Goal: Information Seeking & Learning: Learn about a topic

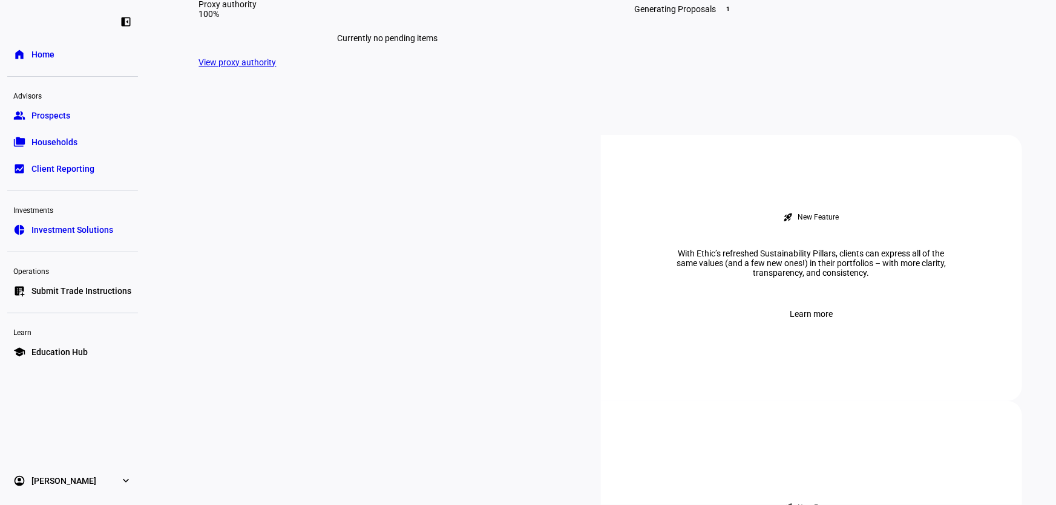
scroll to position [165, 0]
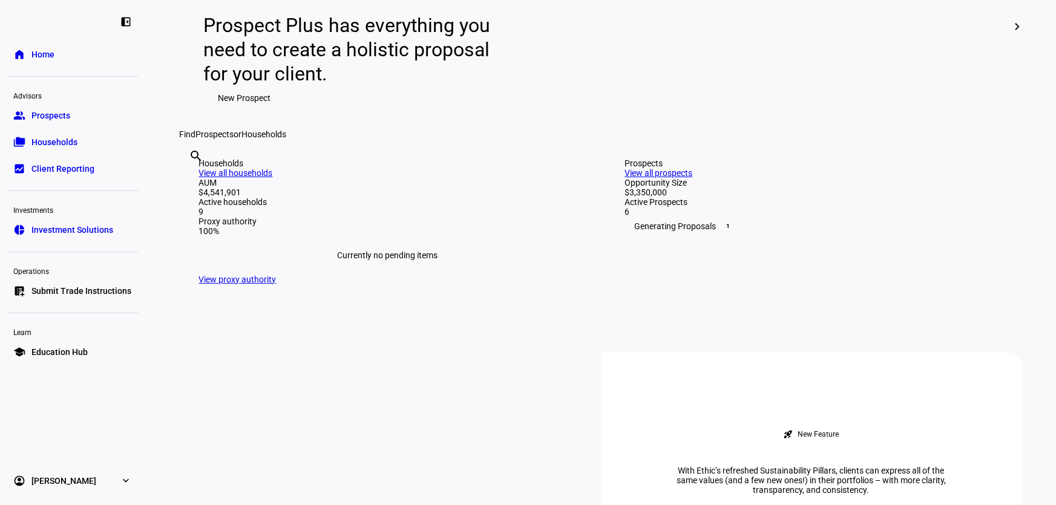
click at [77, 121] on link "group Prospects" at bounding box center [72, 115] width 131 height 24
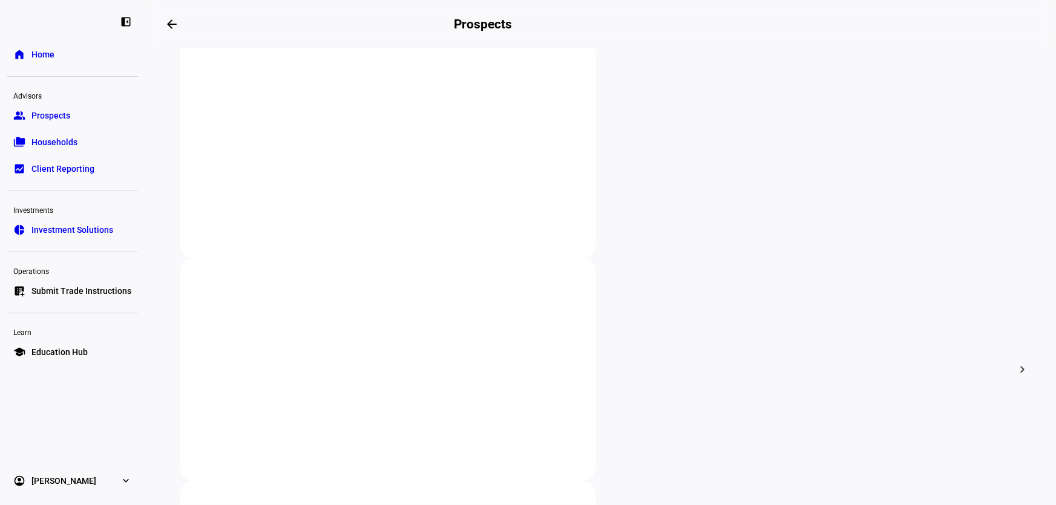
scroll to position [275, 0]
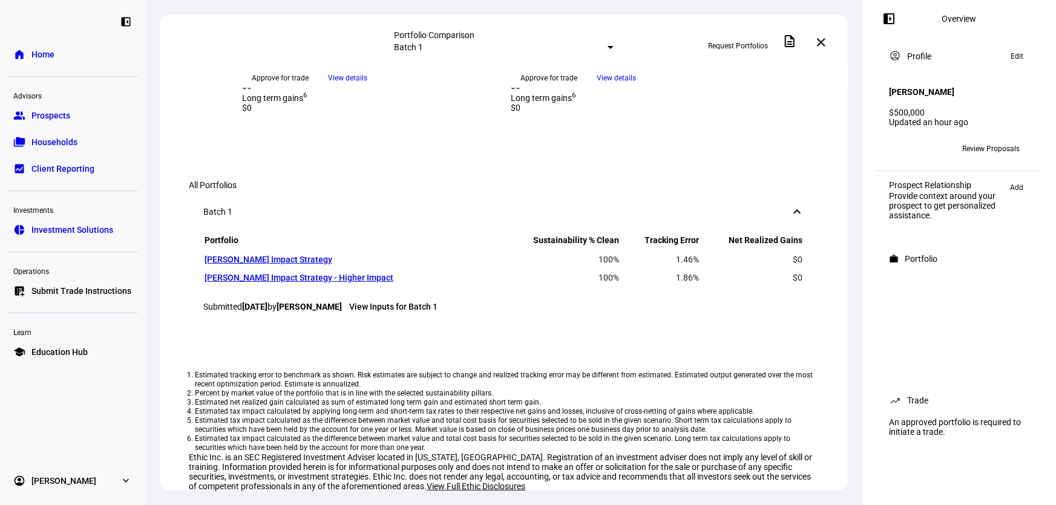
scroll to position [385, 0]
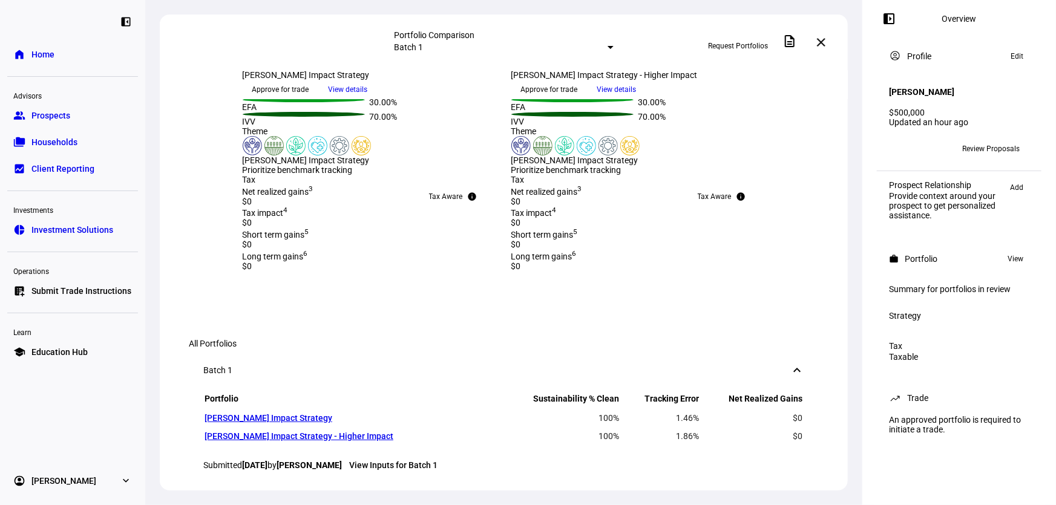
click at [637, 99] on span "View details" at bounding box center [616, 89] width 39 height 18
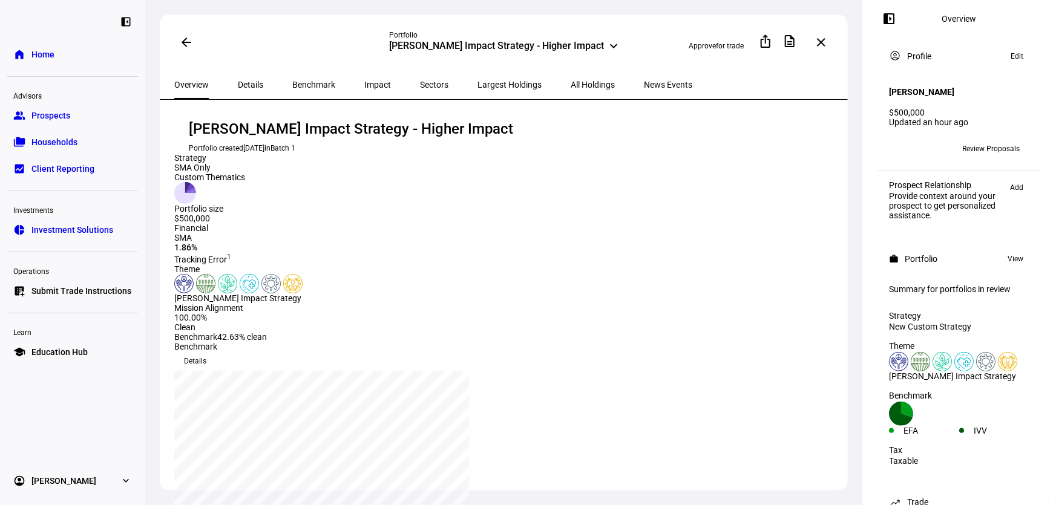
click at [248, 83] on span "Details" at bounding box center [250, 84] width 25 height 8
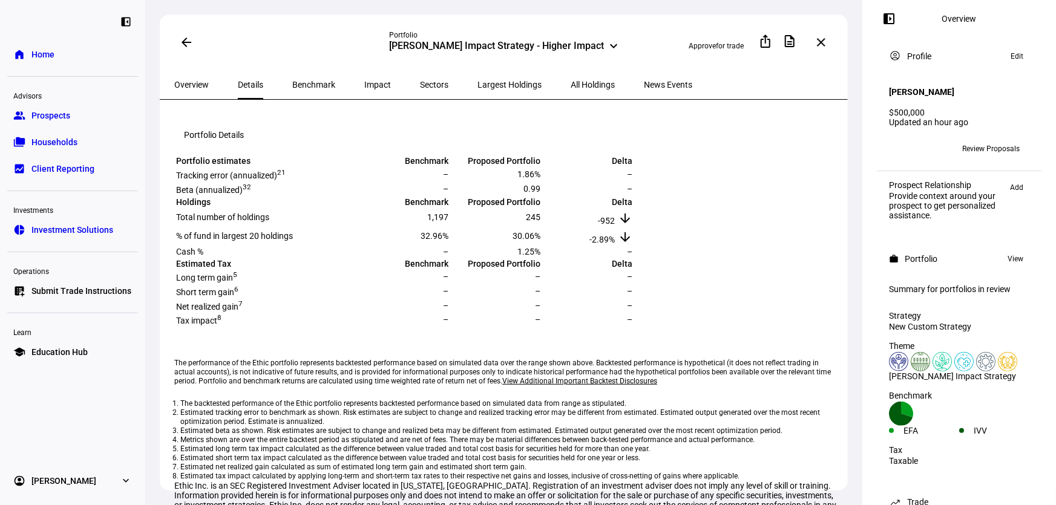
scroll to position [169, 0]
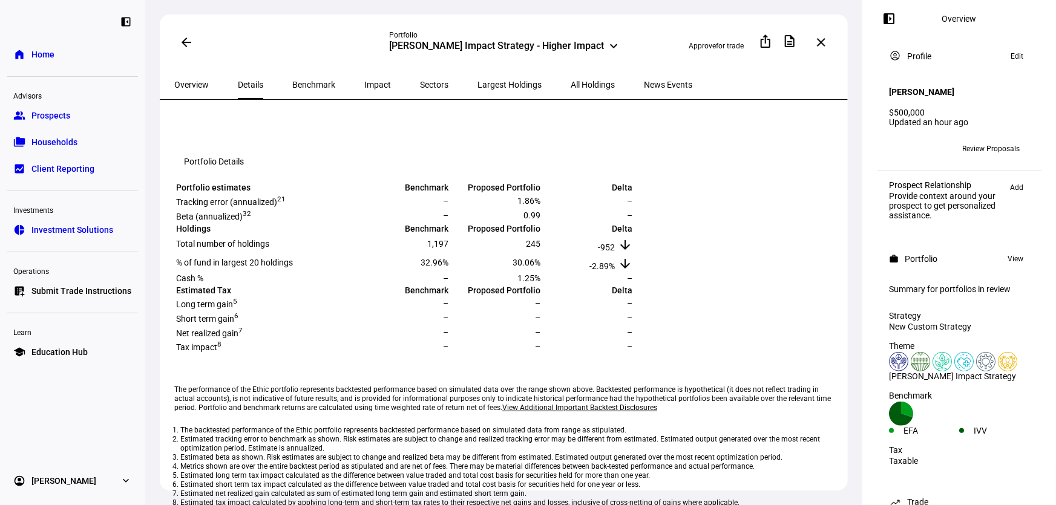
click at [298, 85] on span "Benchmark" at bounding box center [313, 84] width 43 height 8
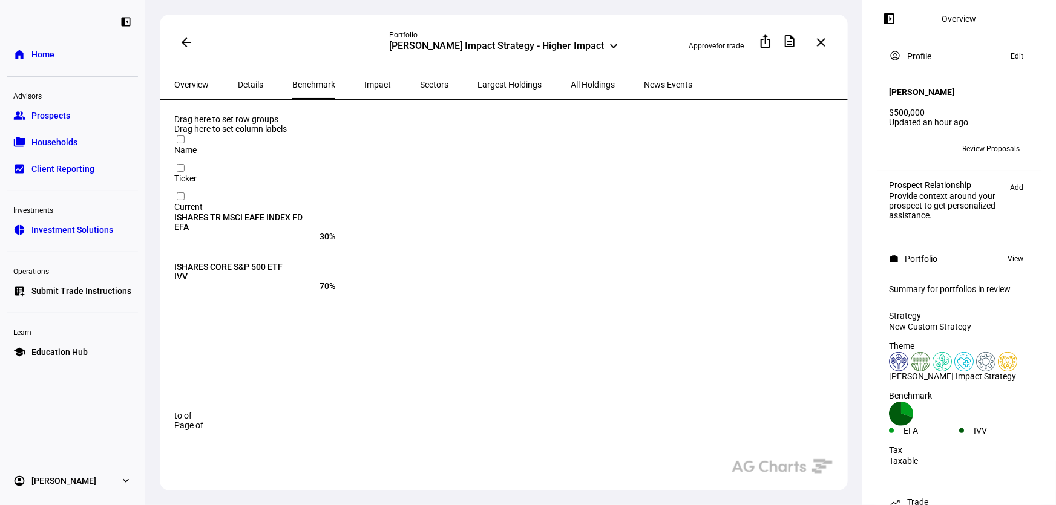
click at [364, 82] on span "Impact" at bounding box center [377, 84] width 27 height 8
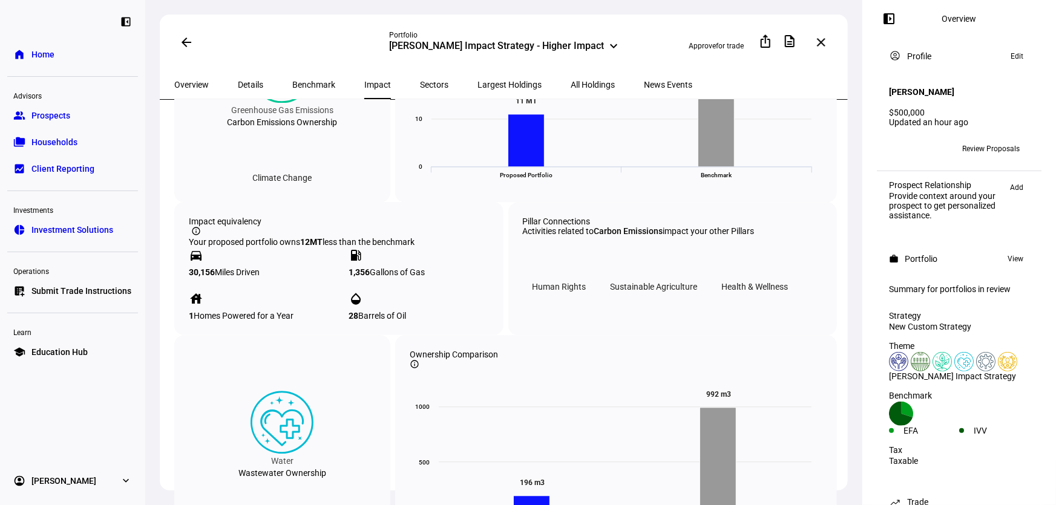
scroll to position [1352, 0]
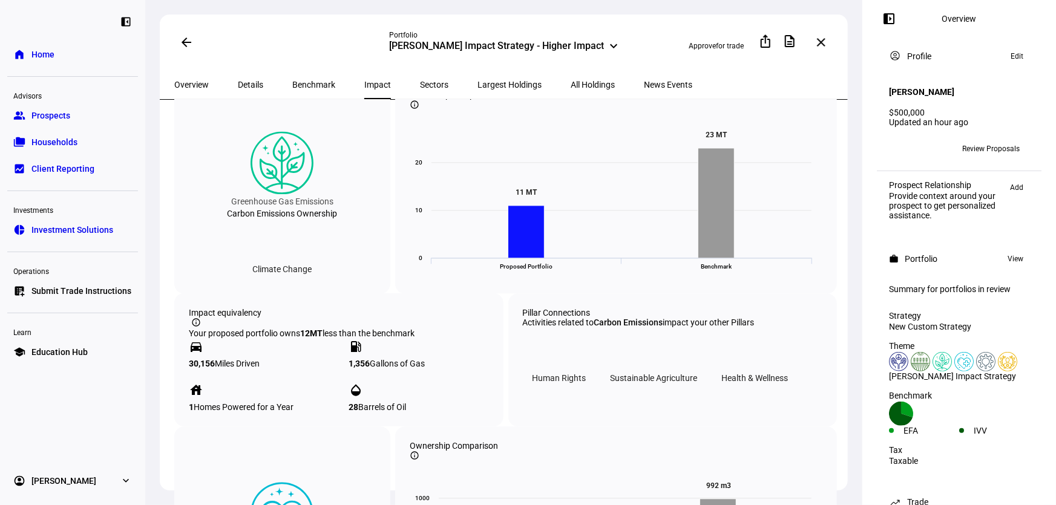
click at [571, 86] on span "All Holdings" at bounding box center [593, 84] width 44 height 8
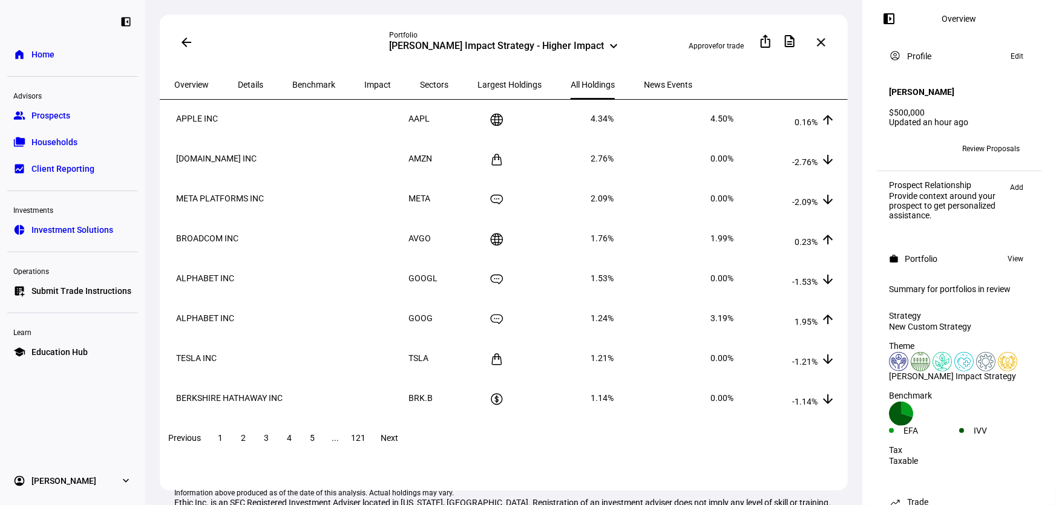
scroll to position [165, 0]
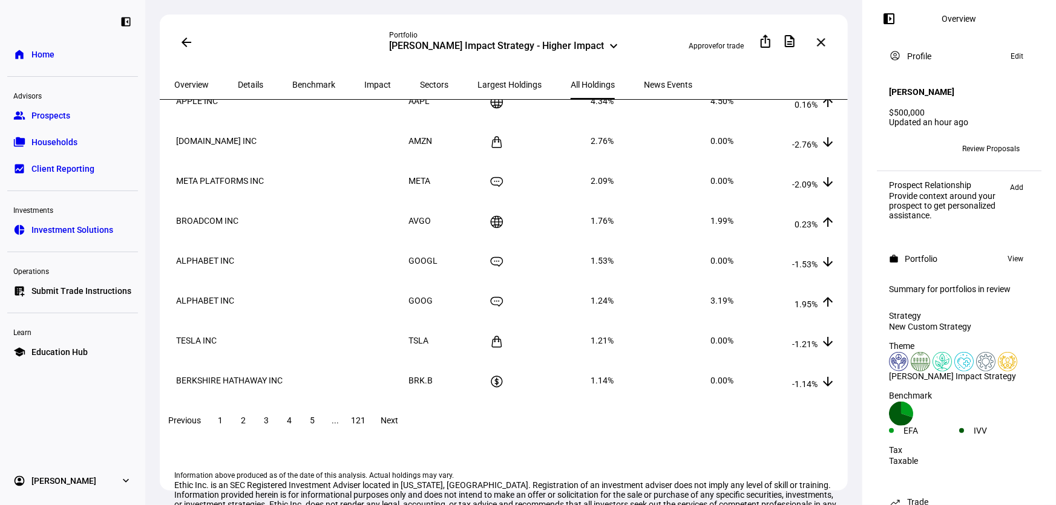
click at [254, 428] on span at bounding box center [243, 420] width 22 height 29
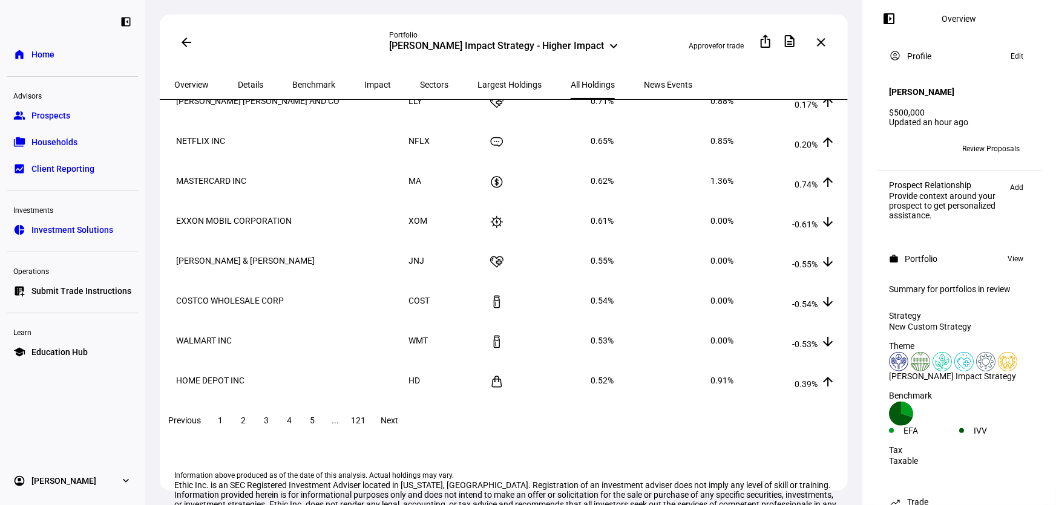
click at [269, 425] on span "3" at bounding box center [266, 421] width 5 height 10
click at [300, 426] on span at bounding box center [289, 420] width 22 height 29
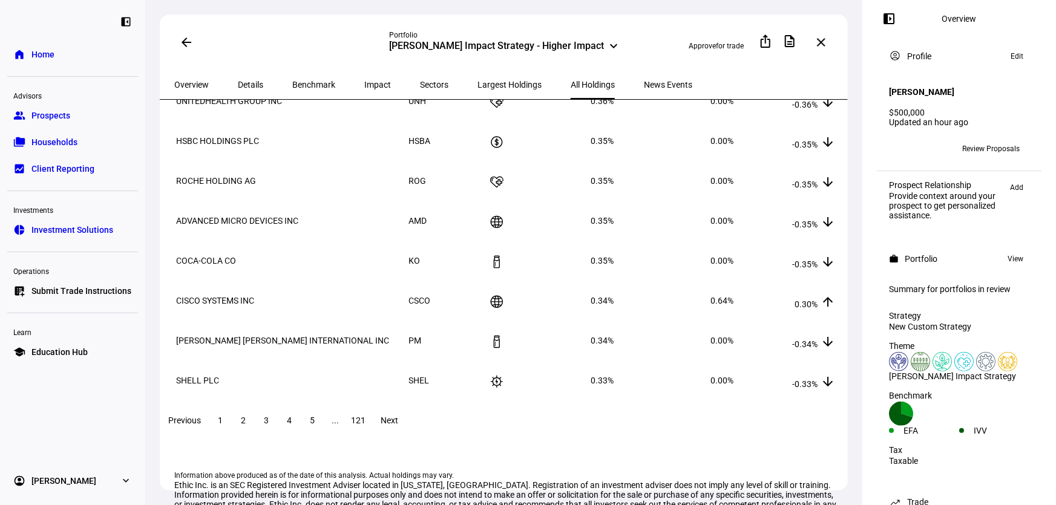
click at [323, 425] on span at bounding box center [312, 420] width 22 height 29
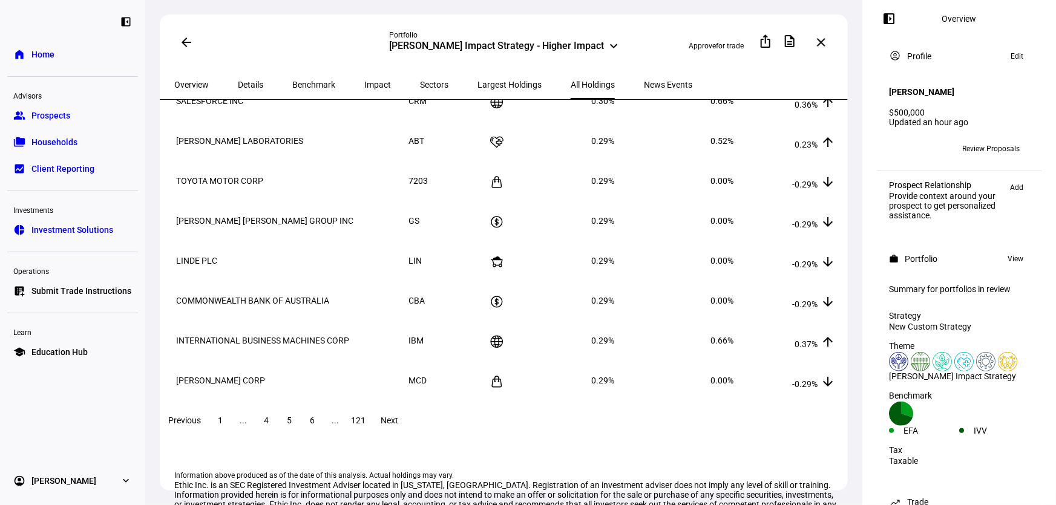
click at [369, 425] on span at bounding box center [358, 420] width 22 height 29
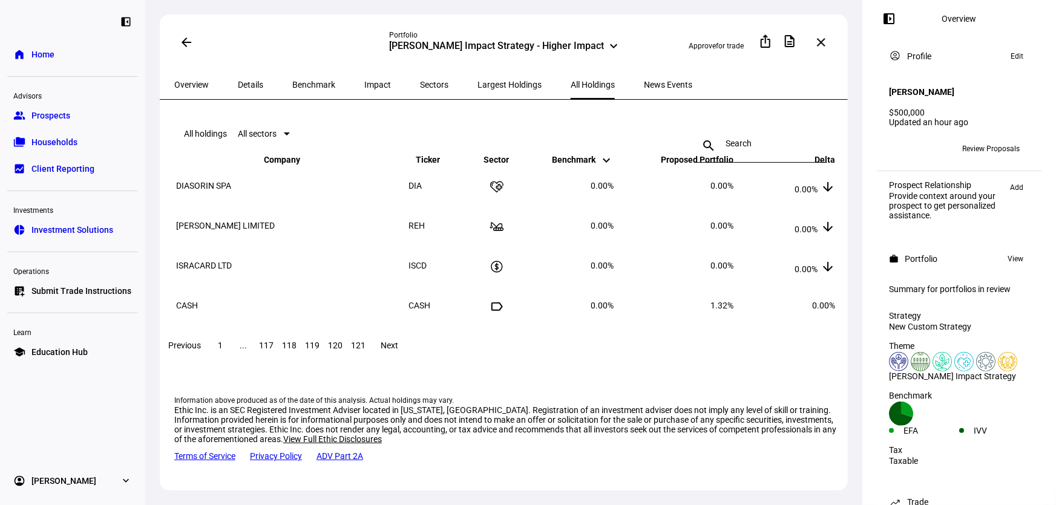
scroll to position [0, 0]
click at [231, 360] on span at bounding box center [220, 345] width 22 height 29
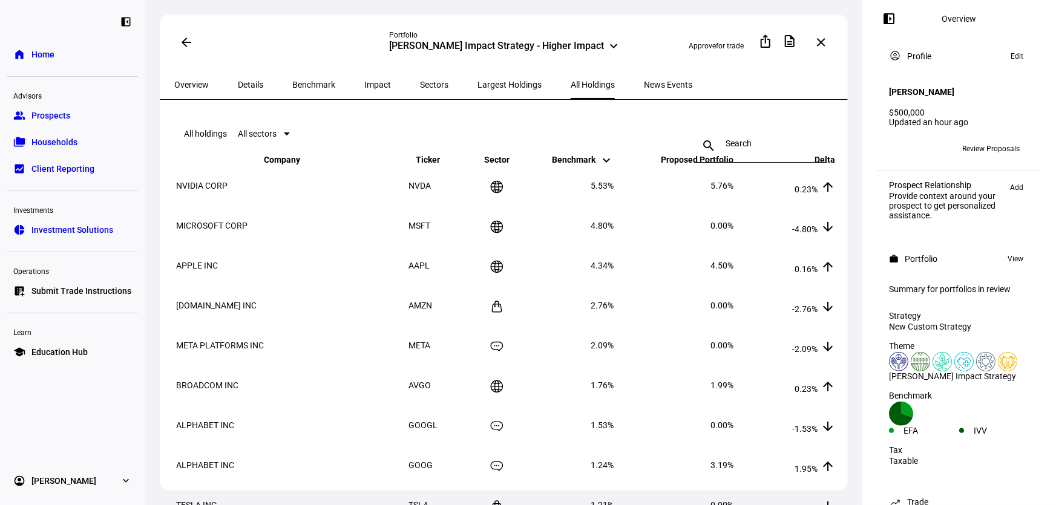
click at [477, 87] on span "Largest Holdings" at bounding box center [509, 84] width 64 height 8
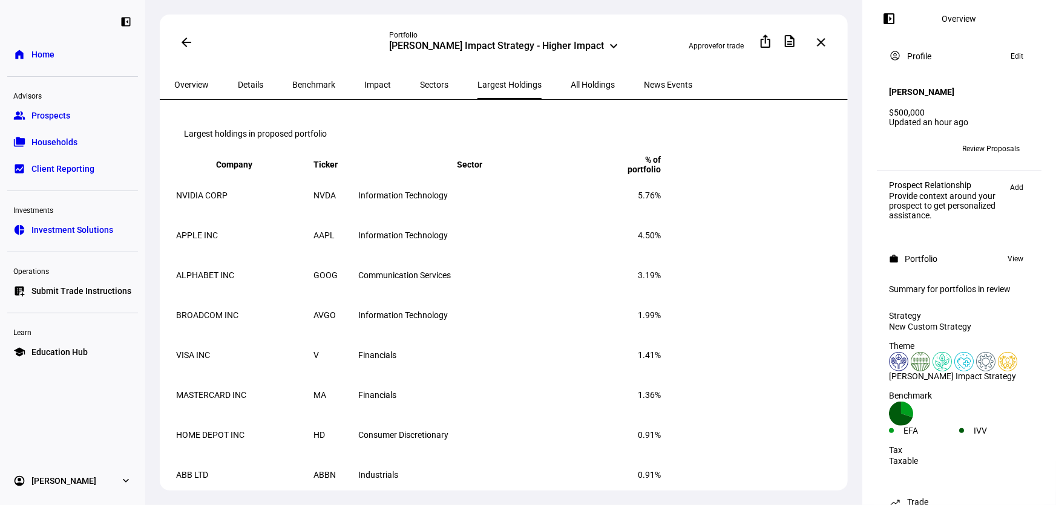
click at [420, 80] on span "Sectors" at bounding box center [434, 84] width 28 height 8
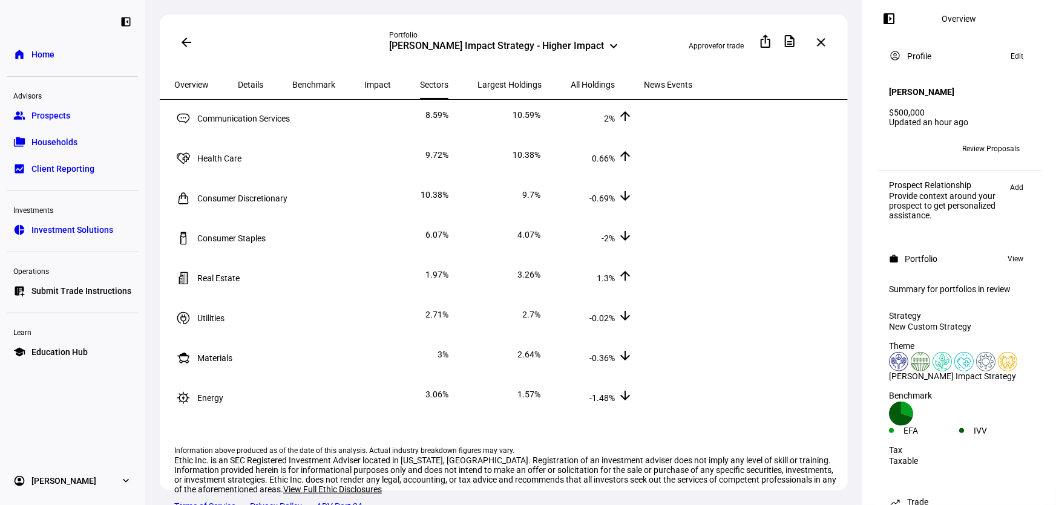
scroll to position [220, 0]
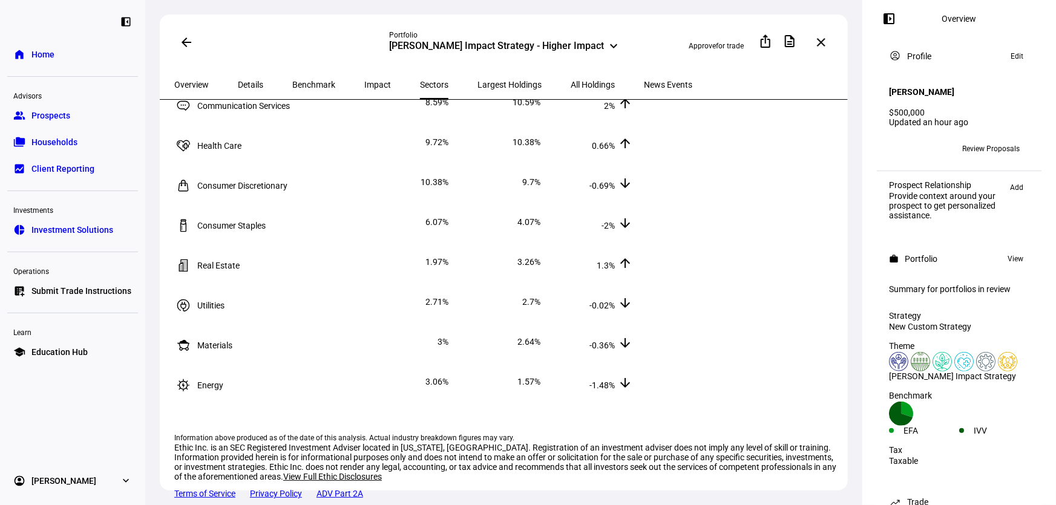
drag, startPoint x: 302, startPoint y: 76, endPoint x: 333, endPoint y: 80, distance: 31.1
click at [302, 76] on span "Benchmark" at bounding box center [313, 84] width 43 height 29
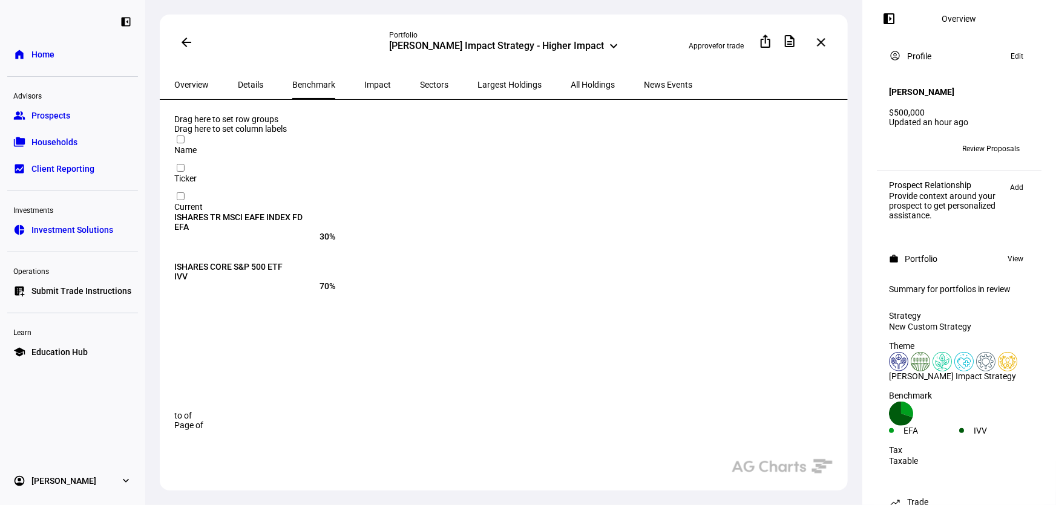
drag, startPoint x: 355, startPoint y: 82, endPoint x: 341, endPoint y: 76, distance: 15.4
click at [364, 82] on span "Impact" at bounding box center [377, 84] width 27 height 8
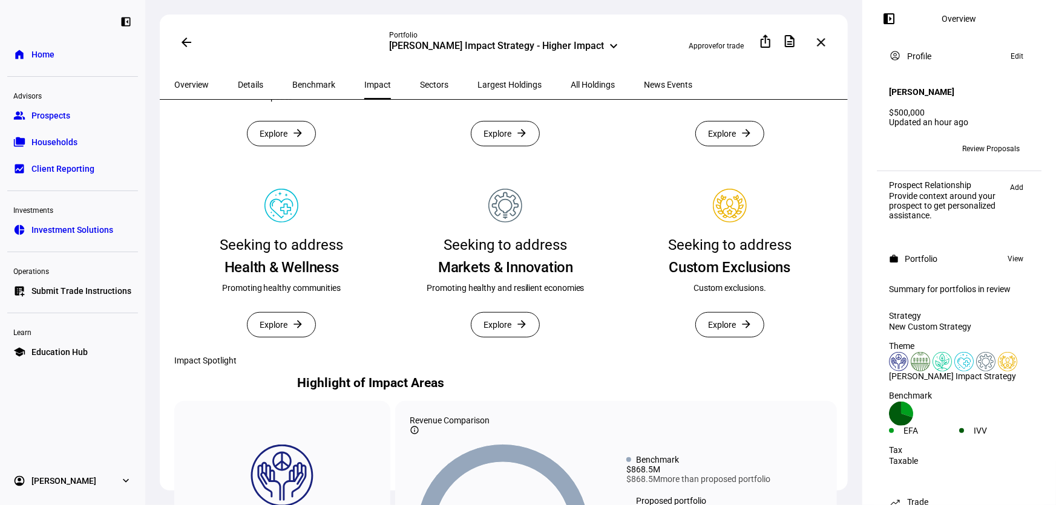
scroll to position [495, 0]
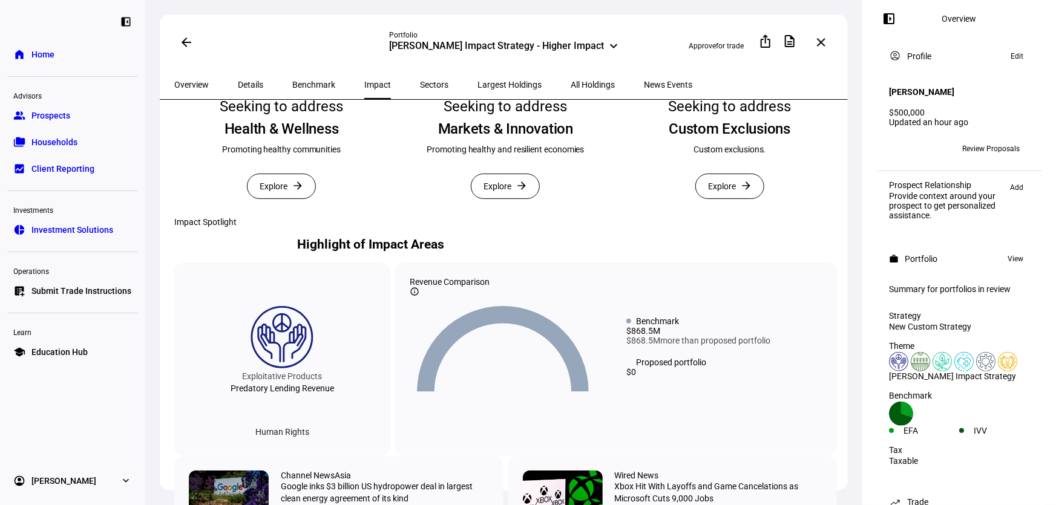
click at [733, 198] on span at bounding box center [730, 186] width 68 height 24
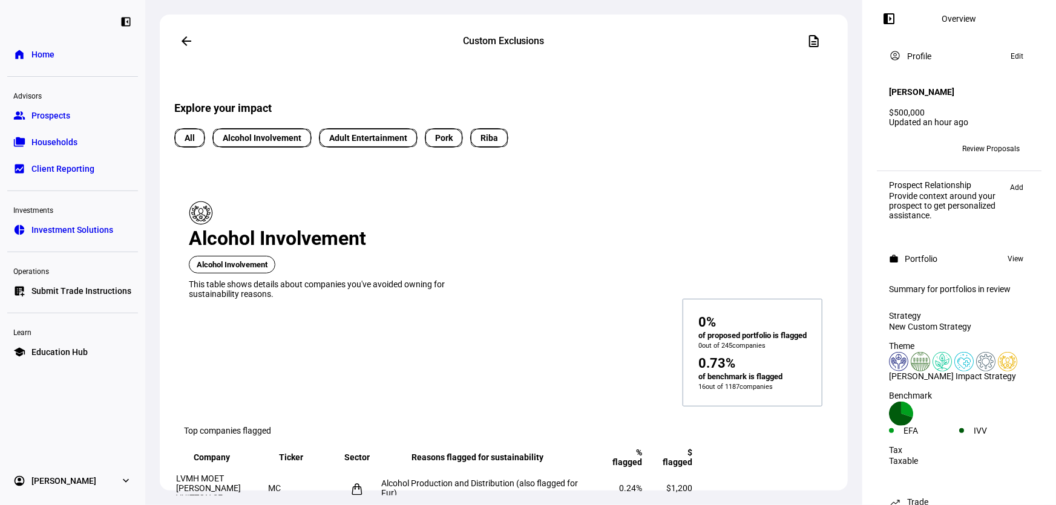
scroll to position [275, 0]
click at [473, 146] on span "Riba" at bounding box center [489, 139] width 32 height 13
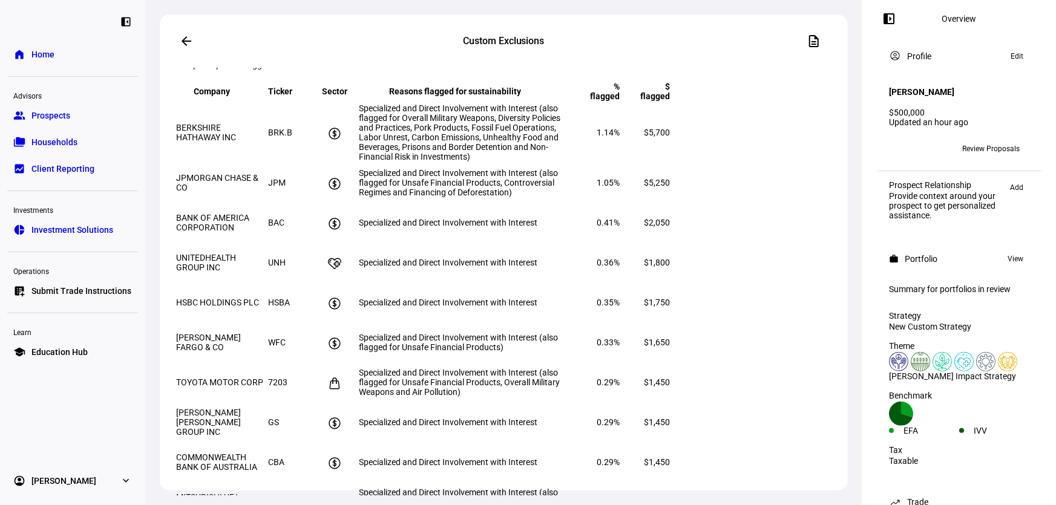
scroll to position [715, 0]
